Goal: Task Accomplishment & Management: Complete application form

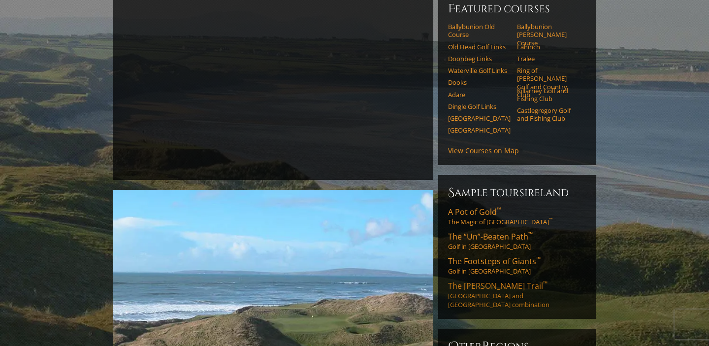
scroll to position [202, 0]
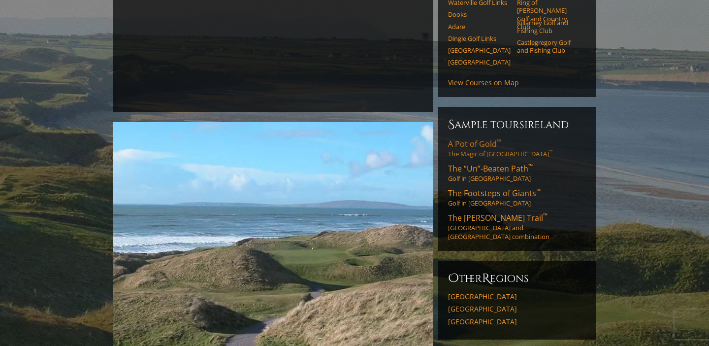
click at [475, 138] on link "A Pot of Gold ™ The Magic of [GEOGRAPHIC_DATA] ™" at bounding box center [517, 148] width 138 height 20
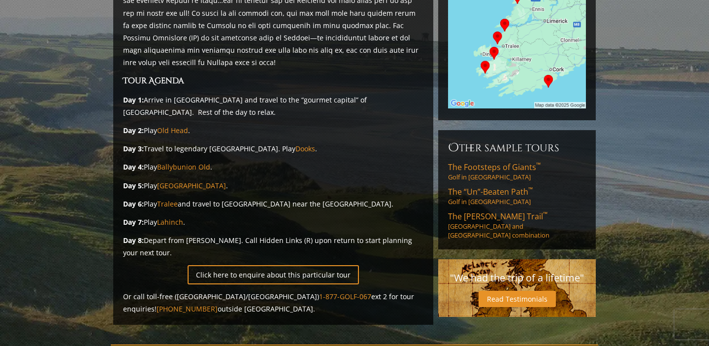
scroll to position [237, 0]
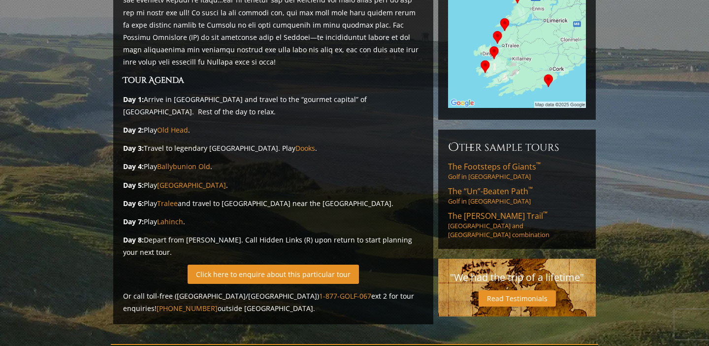
click at [276, 264] on link "Click here to enquire about this particular tour" at bounding box center [273, 273] width 171 height 19
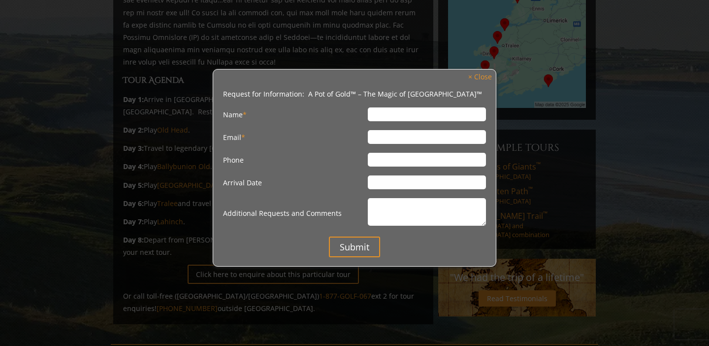
click at [402, 114] on input "Name *" at bounding box center [427, 114] width 118 height 14
click at [380, 117] on input "Name *" at bounding box center [427, 114] width 118 height 14
type input "Ronald Wastyn"
type input "rwastyn@gmail.com"
type input "5632101320"
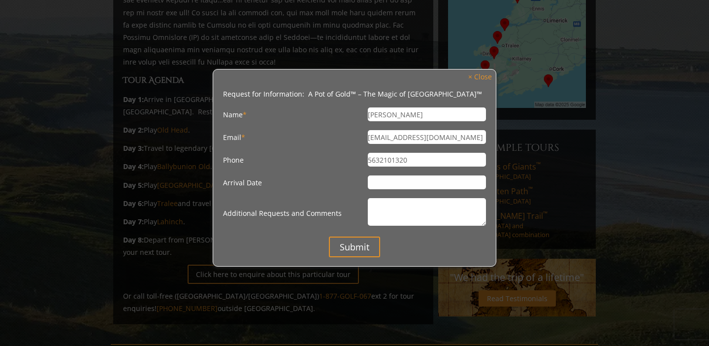
click at [395, 185] on input "Arrival Date" at bounding box center [427, 182] width 118 height 14
type input "2"
type input "June JJuly 2026"
click at [346, 250] on input "Submit" at bounding box center [354, 246] width 51 height 21
